Goal: Transaction & Acquisition: Obtain resource

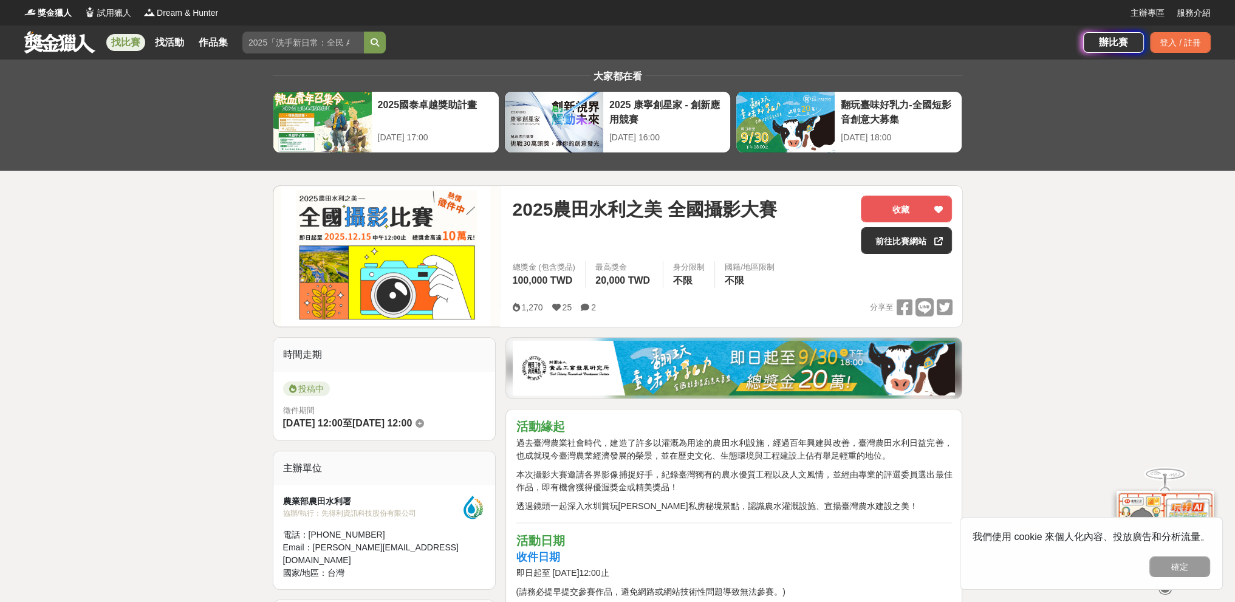
click at [123, 43] on link "找比賽" at bounding box center [125, 42] width 39 height 17
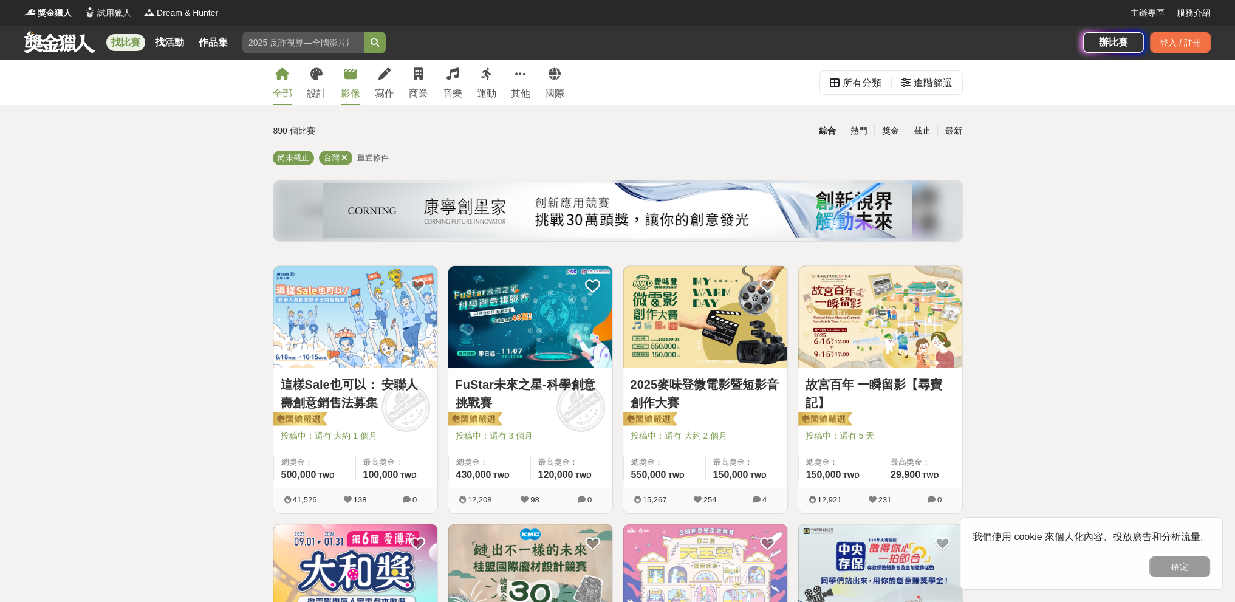
click at [355, 75] on icon at bounding box center [350, 74] width 12 height 12
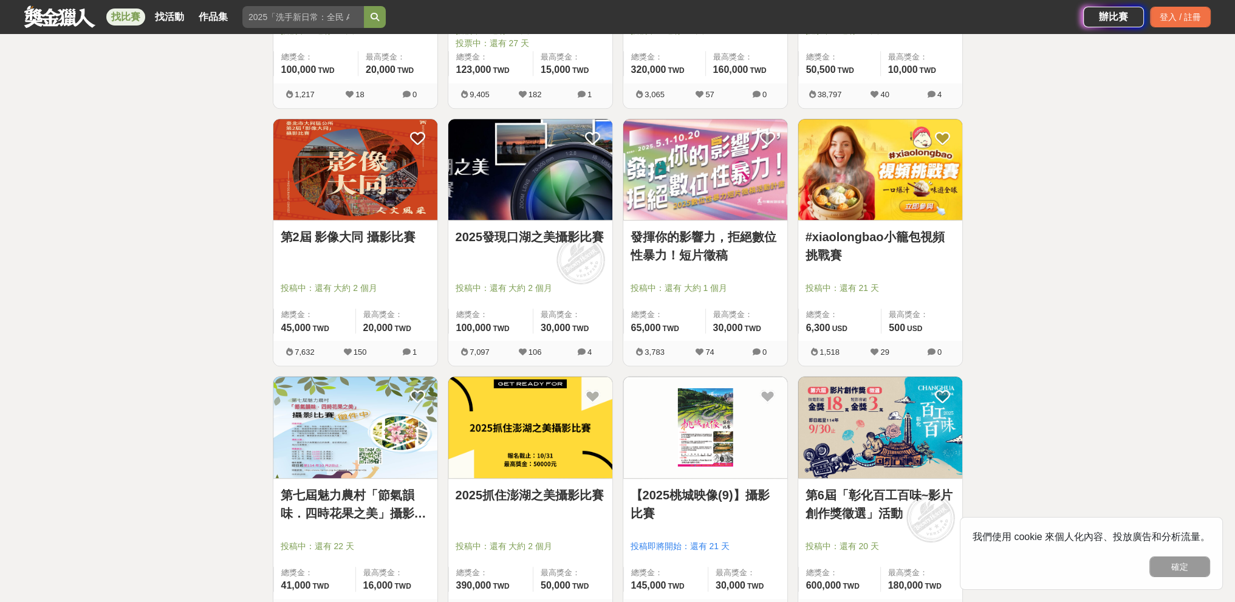
scroll to position [1186, 0]
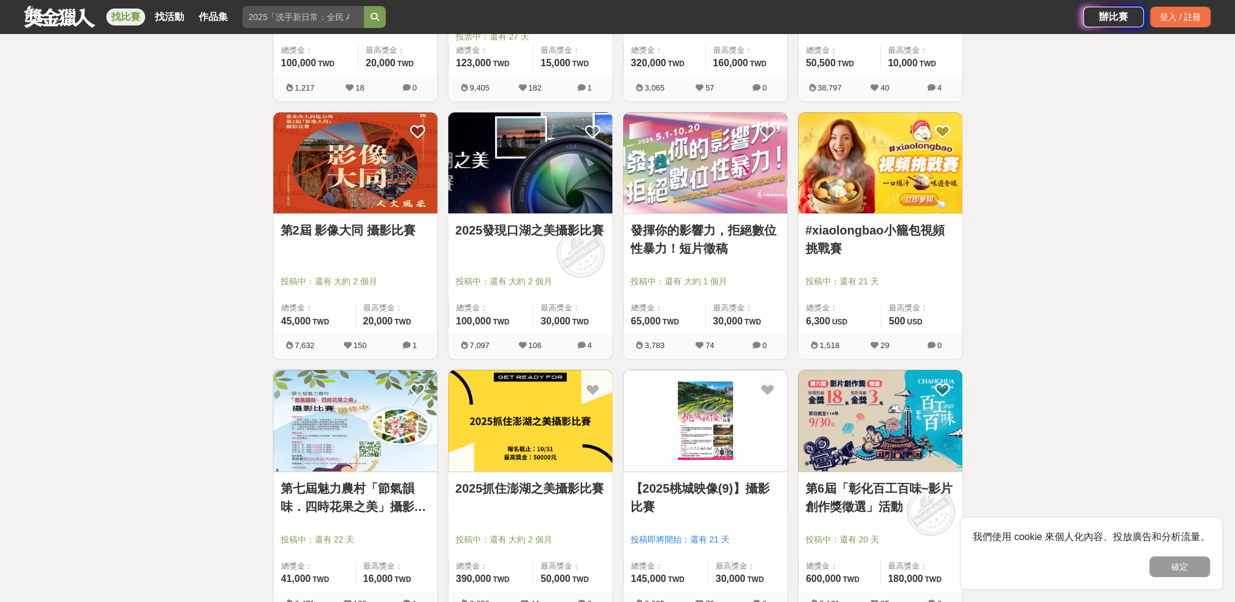
click at [350, 151] on img at bounding box center [355, 162] width 164 height 101
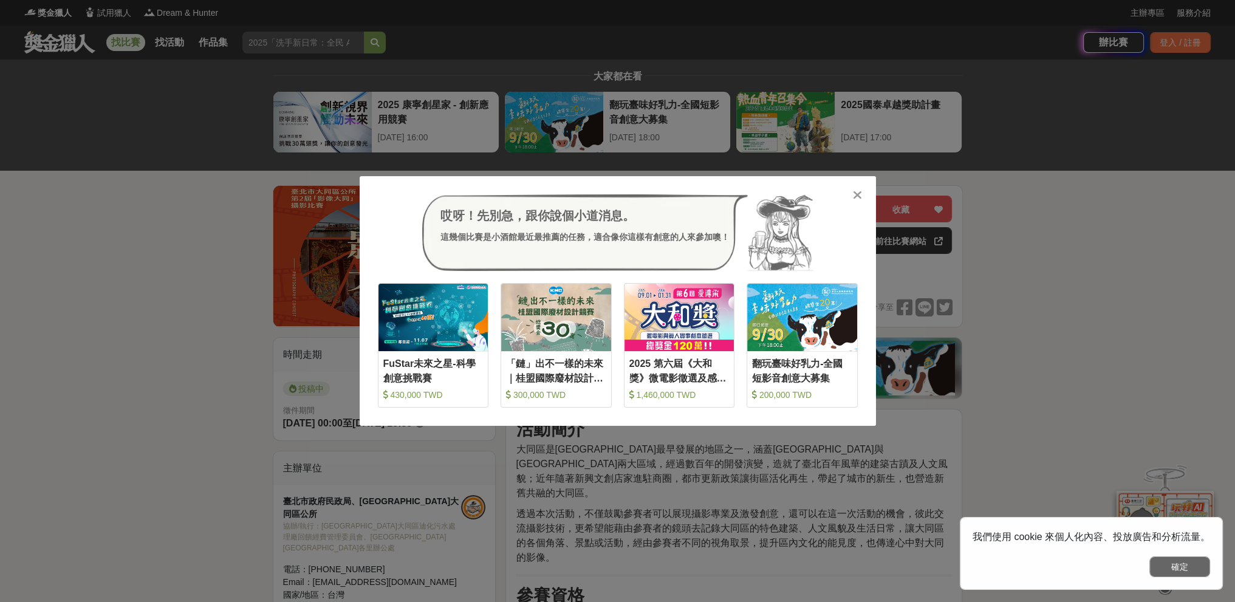
click at [1174, 569] on button "確定" at bounding box center [1179, 566] width 61 height 21
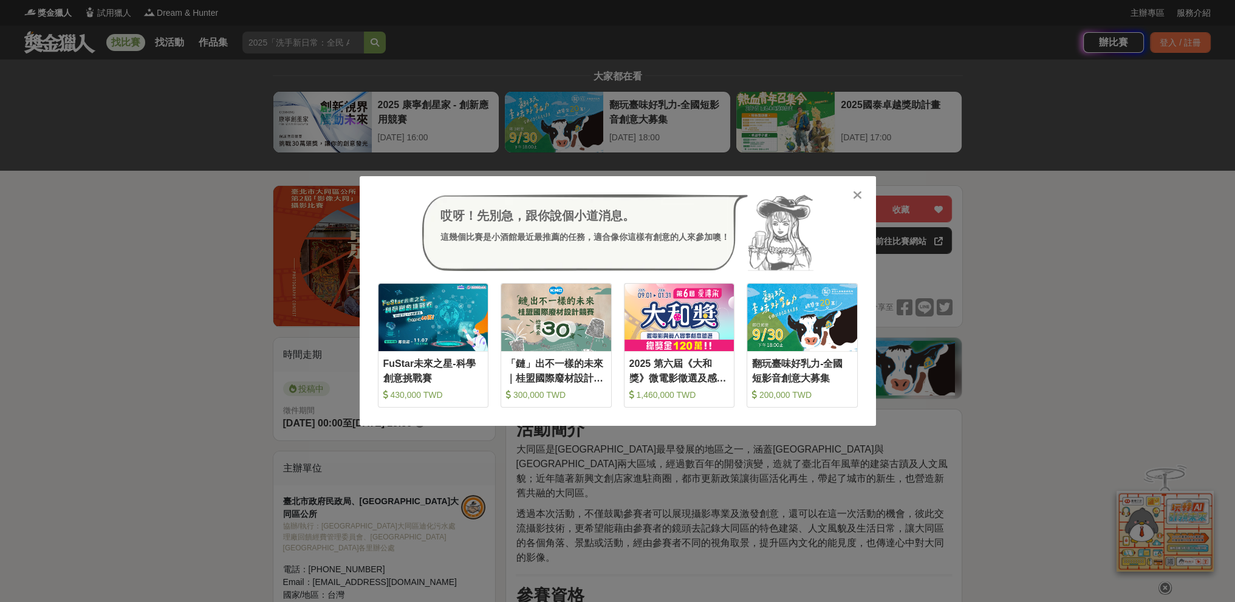
click at [860, 200] on icon at bounding box center [857, 195] width 9 height 12
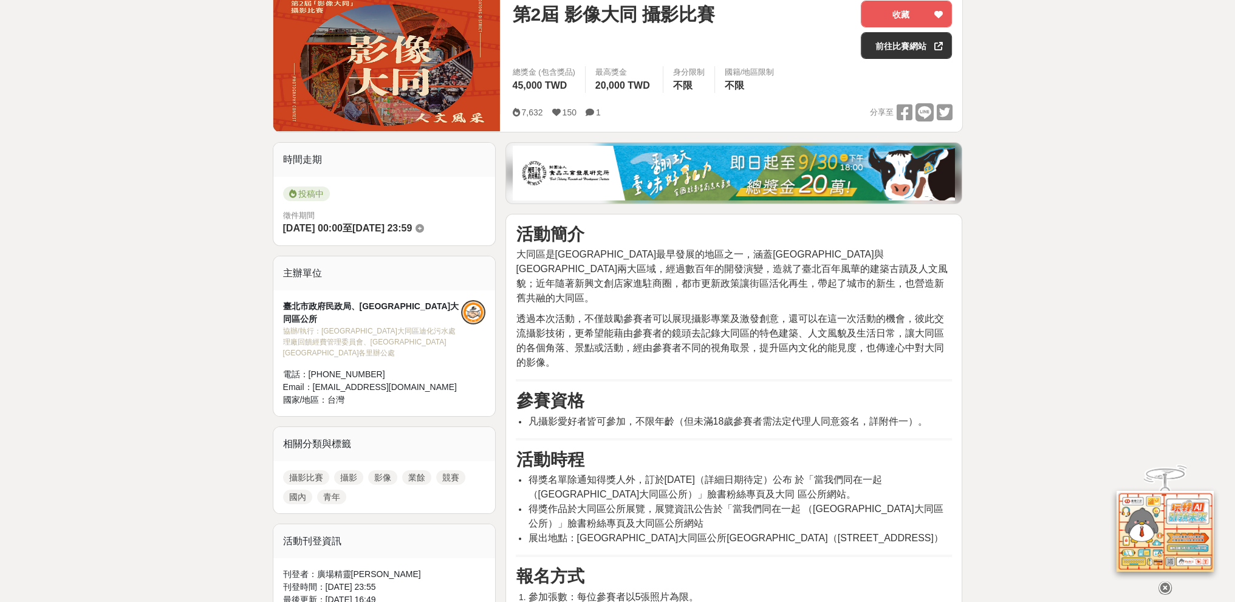
scroll to position [243, 0]
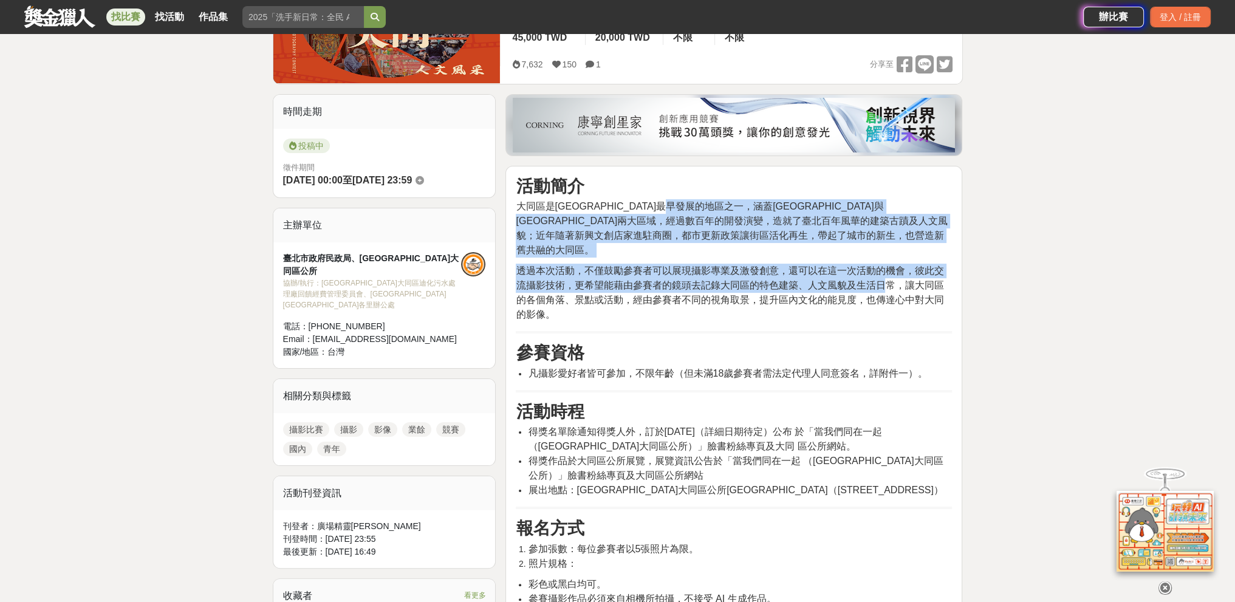
drag, startPoint x: 740, startPoint y: 203, endPoint x: 881, endPoint y: 264, distance: 153.4
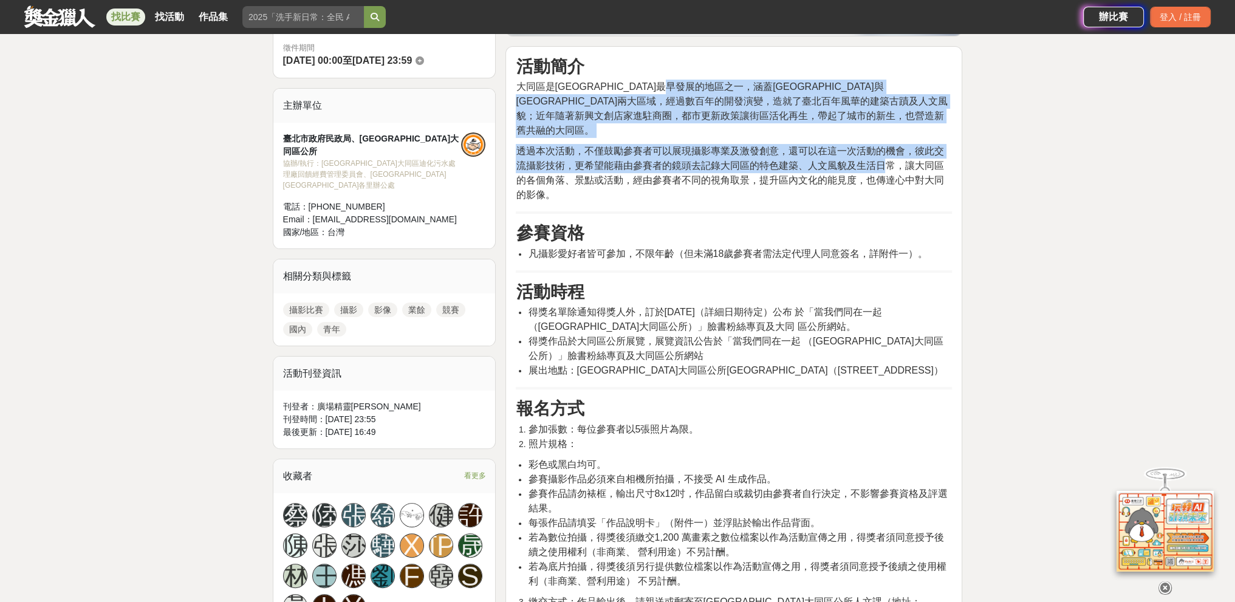
scroll to position [364, 0]
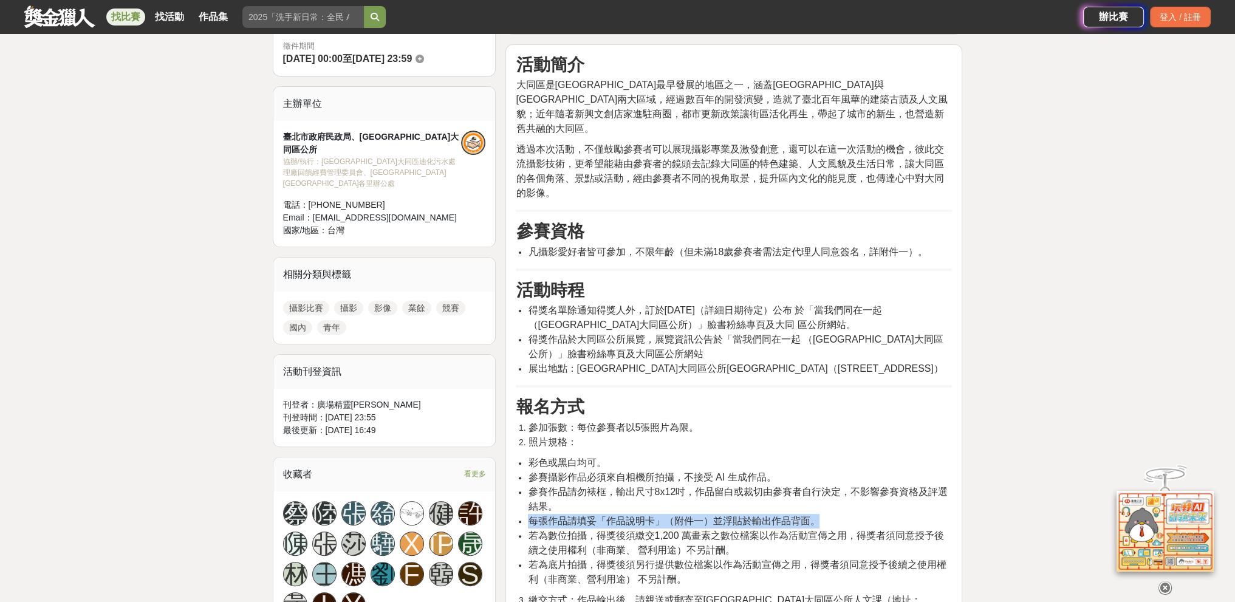
drag, startPoint x: 530, startPoint y: 503, endPoint x: 818, endPoint y: 507, distance: 288.5
click at [818, 514] on li "每張作品請填妥「作品說明卡」（附件一）並浮貼於輸出作品背面。" at bounding box center [740, 521] width 424 height 15
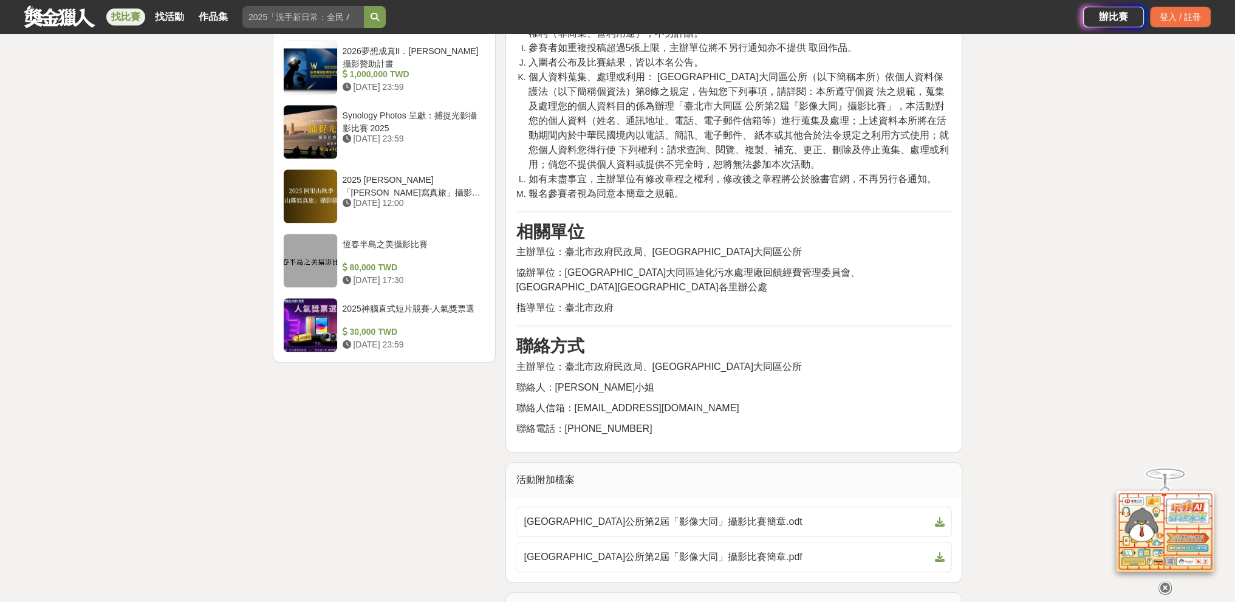
scroll to position [1458, 0]
click at [938, 551] on icon at bounding box center [939, 556] width 10 height 10
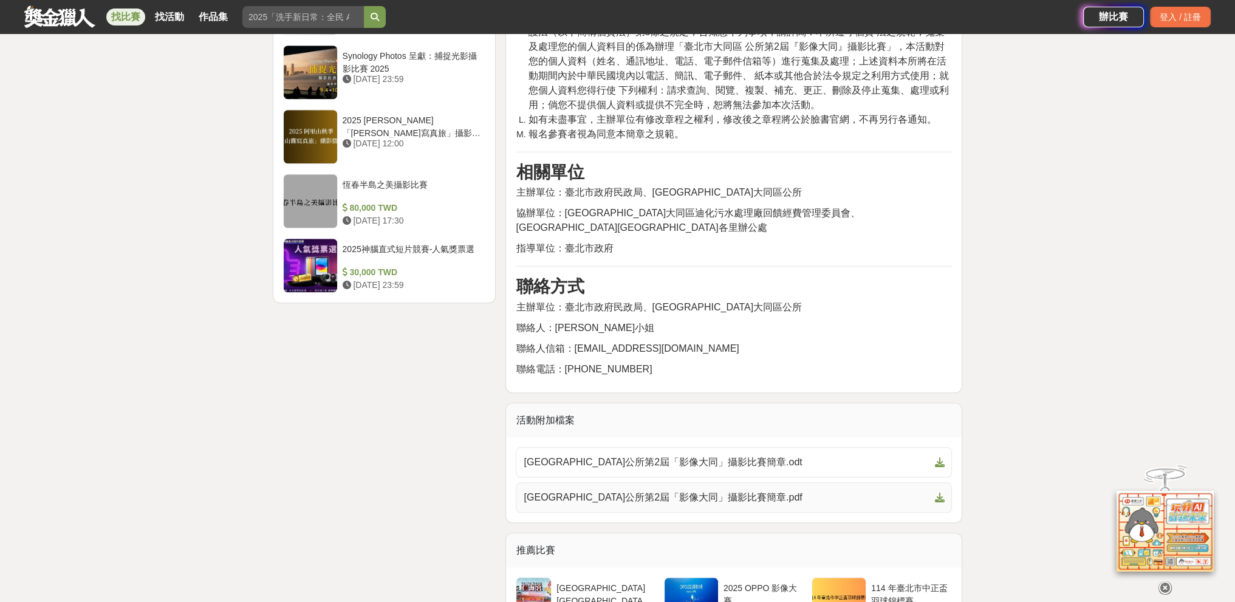
scroll to position [1518, 0]
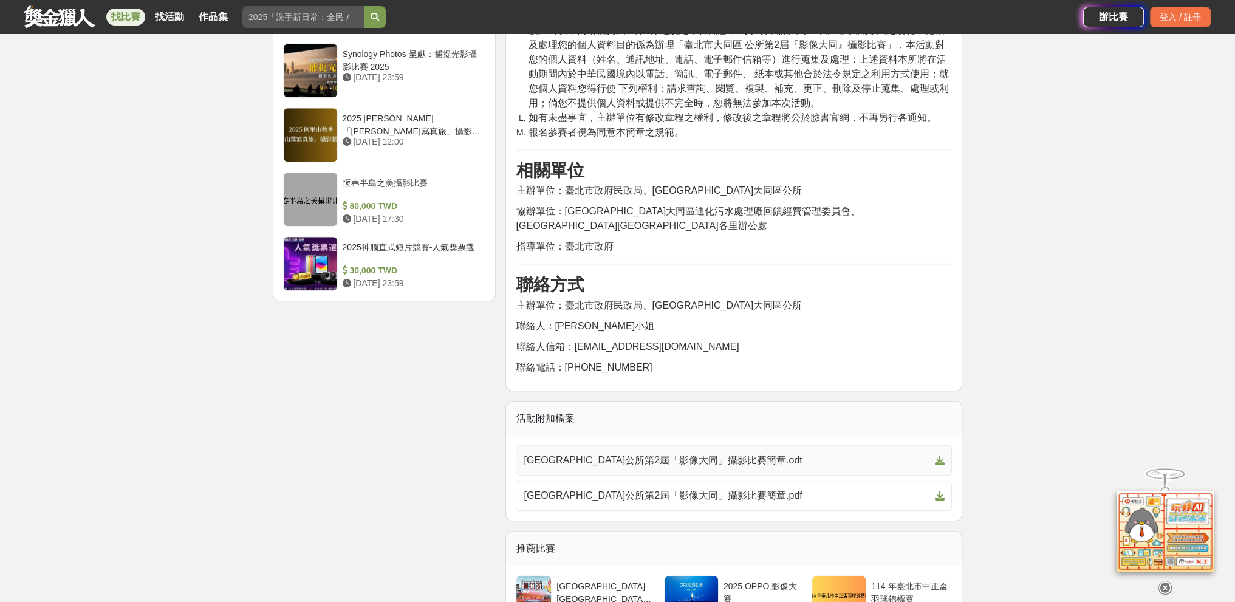
click at [807, 453] on span "[GEOGRAPHIC_DATA]公所第2屆「影像大同」攝影比賽簡章.odt" at bounding box center [727, 460] width 406 height 15
